Goal: Obtain resource: Obtain resource

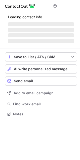
scroll to position [113, 80]
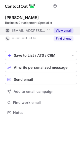
scroll to position [109, 80]
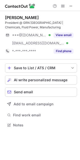
scroll to position [121, 80]
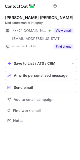
scroll to position [117, 80]
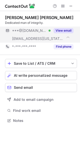
click at [63, 31] on button "View email" at bounding box center [63, 30] width 20 height 5
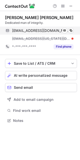
click at [68, 30] on div "hahn_alan@yahoo.com Verified" at bounding box center [42, 30] width 61 height 5
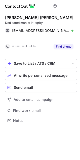
scroll to position [109, 80]
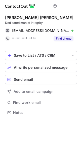
click at [67, 7] on div "Help & Support" at bounding box center [63, 6] width 24 height 6
click at [70, 6] on span at bounding box center [71, 6] width 4 height 4
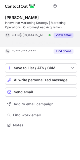
scroll to position [113, 80]
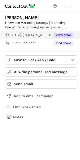
click at [59, 33] on button "View email" at bounding box center [63, 35] width 20 height 5
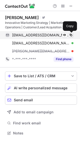
scroll to position [129, 80]
click at [69, 34] on span at bounding box center [71, 35] width 4 height 4
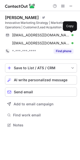
scroll to position [121, 80]
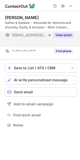
scroll to position [113, 80]
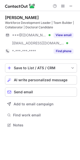
scroll to position [121, 80]
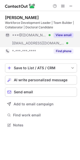
click at [61, 36] on button "View email" at bounding box center [63, 35] width 20 height 5
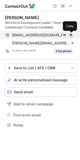
click at [72, 35] on span at bounding box center [71, 35] width 4 height 4
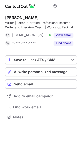
scroll to position [113, 80]
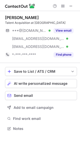
scroll to position [125, 80]
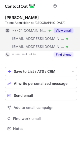
click at [69, 30] on button "View email" at bounding box center [63, 30] width 20 height 5
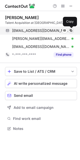
click at [70, 31] on span at bounding box center [71, 31] width 4 height 4
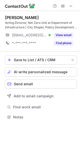
scroll to position [113, 80]
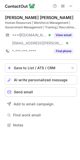
scroll to position [121, 80]
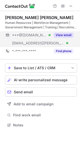
click at [65, 34] on button "View email" at bounding box center [63, 35] width 20 height 5
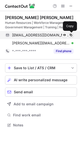
click at [70, 35] on span at bounding box center [71, 35] width 4 height 4
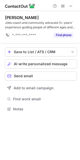
scroll to position [105, 80]
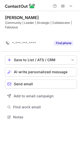
scroll to position [105, 80]
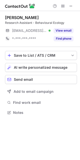
scroll to position [109, 80]
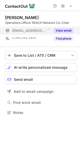
scroll to position [109, 80]
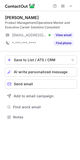
scroll to position [113, 80]
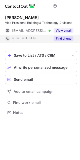
scroll to position [109, 80]
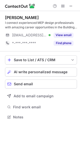
scroll to position [113, 80]
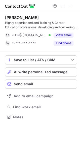
scroll to position [113, 80]
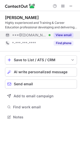
click at [68, 35] on button "View email" at bounding box center [63, 35] width 20 height 5
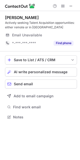
scroll to position [113, 80]
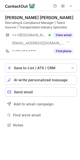
scroll to position [121, 80]
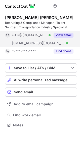
click at [61, 36] on button "View email" at bounding box center [63, 35] width 20 height 5
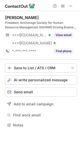
scroll to position [121, 80]
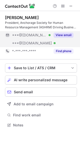
click at [63, 34] on button "View email" at bounding box center [63, 35] width 20 height 5
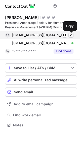
click at [70, 36] on span at bounding box center [71, 35] width 4 height 4
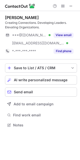
scroll to position [121, 80]
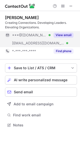
click at [64, 35] on button "View email" at bounding box center [63, 35] width 20 height 5
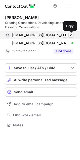
click at [70, 35] on span at bounding box center [71, 35] width 4 height 4
